Goal: Task Accomplishment & Management: Manage account settings

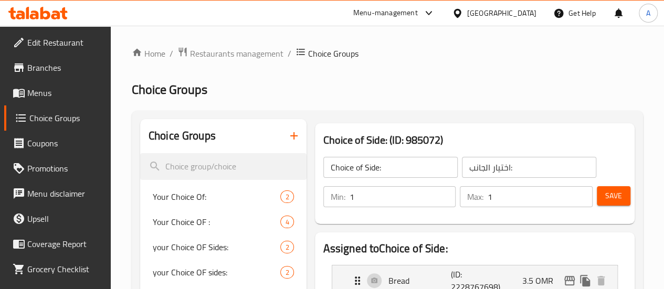
click at [55, 91] on span "Menus" at bounding box center [64, 93] width 75 height 13
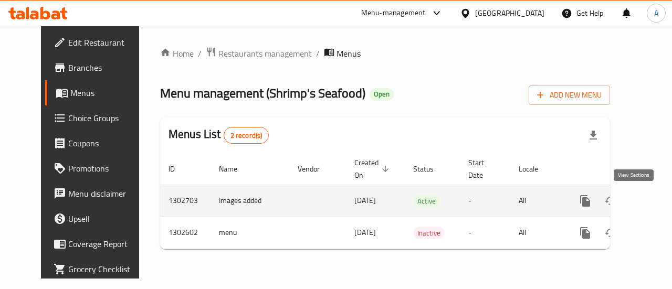
click at [648, 207] on link "enhanced table" at bounding box center [660, 200] width 25 height 25
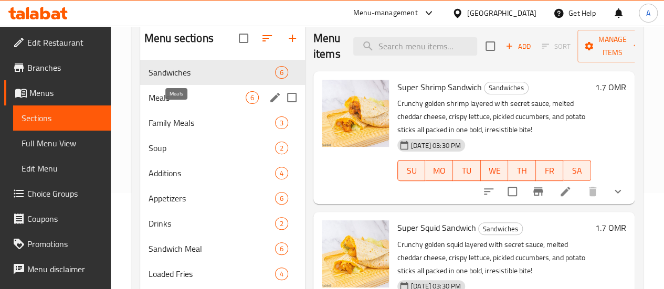
scroll to position [94, 0]
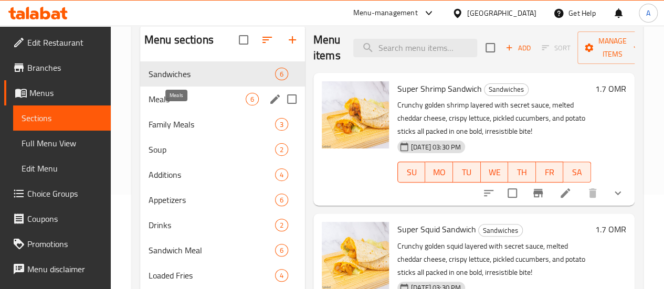
click at [181, 105] on span "Meals" at bounding box center [197, 99] width 97 height 13
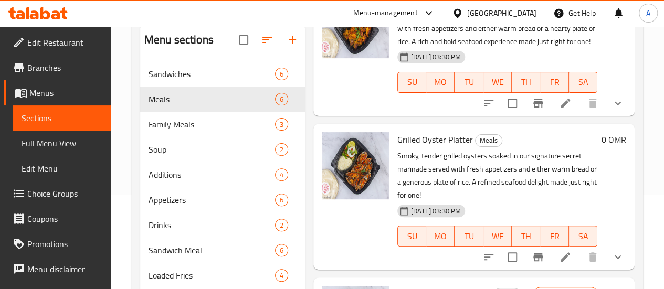
scroll to position [525, 0]
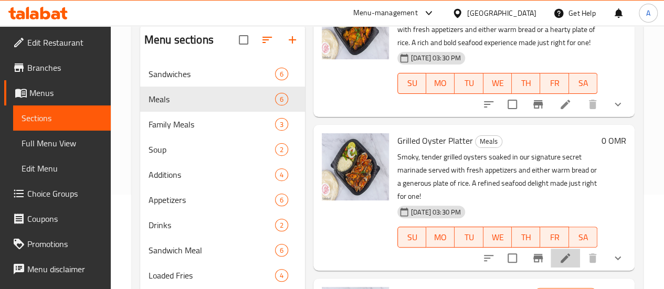
click at [551, 249] on li at bounding box center [565, 258] width 29 height 19
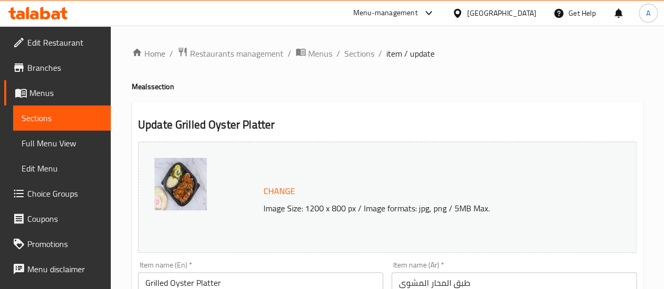
drag, startPoint x: 46, startPoint y: 125, endPoint x: 51, endPoint y: 130, distance: 7.5
click at [46, 124] on span "Sections" at bounding box center [62, 118] width 81 height 13
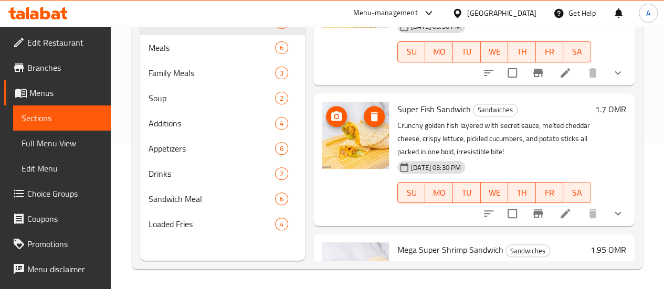
scroll to position [147, 0]
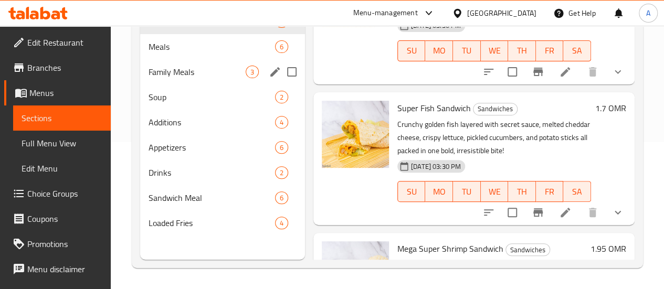
click at [173, 78] on span "Family Meals" at bounding box center [197, 72] width 97 height 13
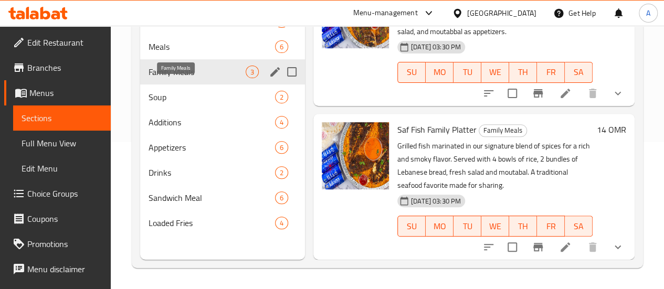
scroll to position [175, 0]
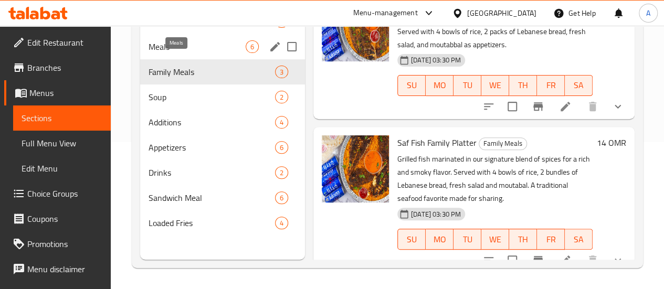
click at [184, 53] on span "Meals" at bounding box center [197, 46] width 97 height 13
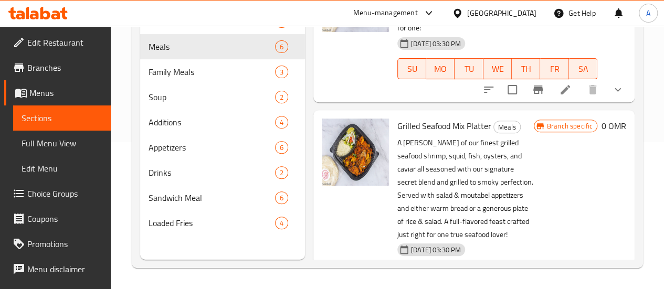
scroll to position [650, 0]
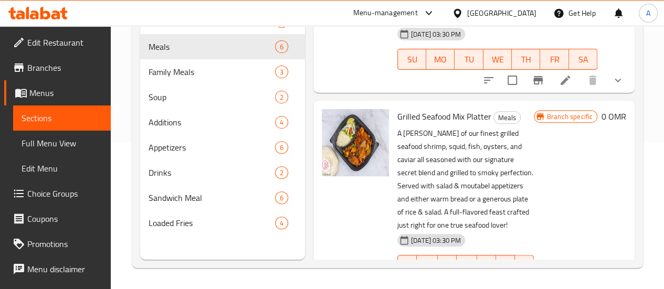
click at [554, 277] on li at bounding box center [565, 286] width 29 height 19
